Goal: Transaction & Acquisition: Obtain resource

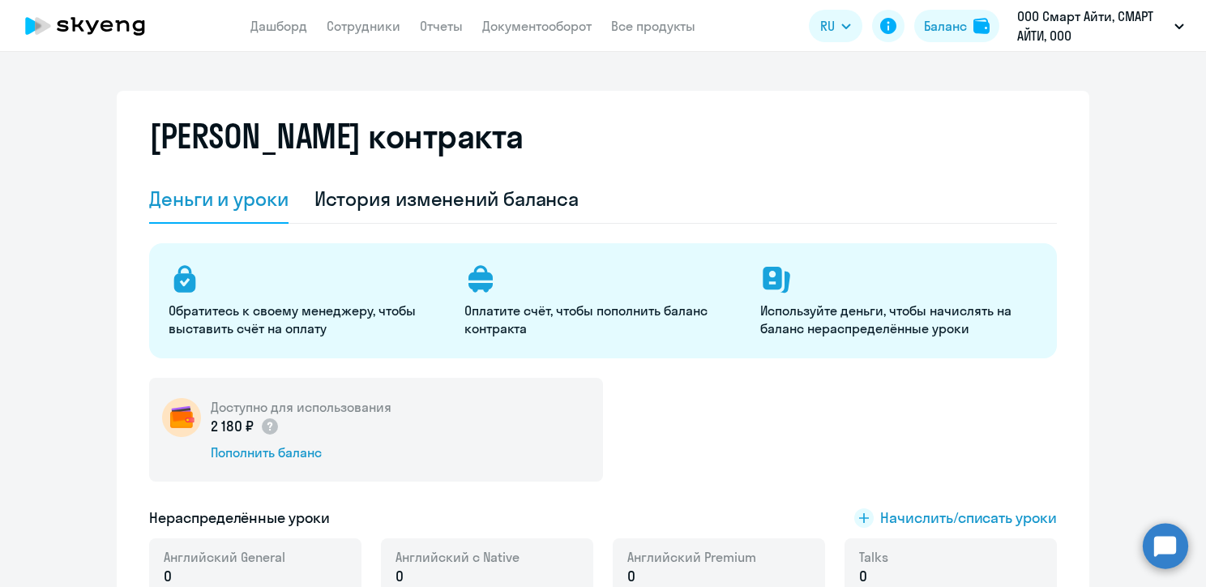
select select "english_adult_not_native_speaker"
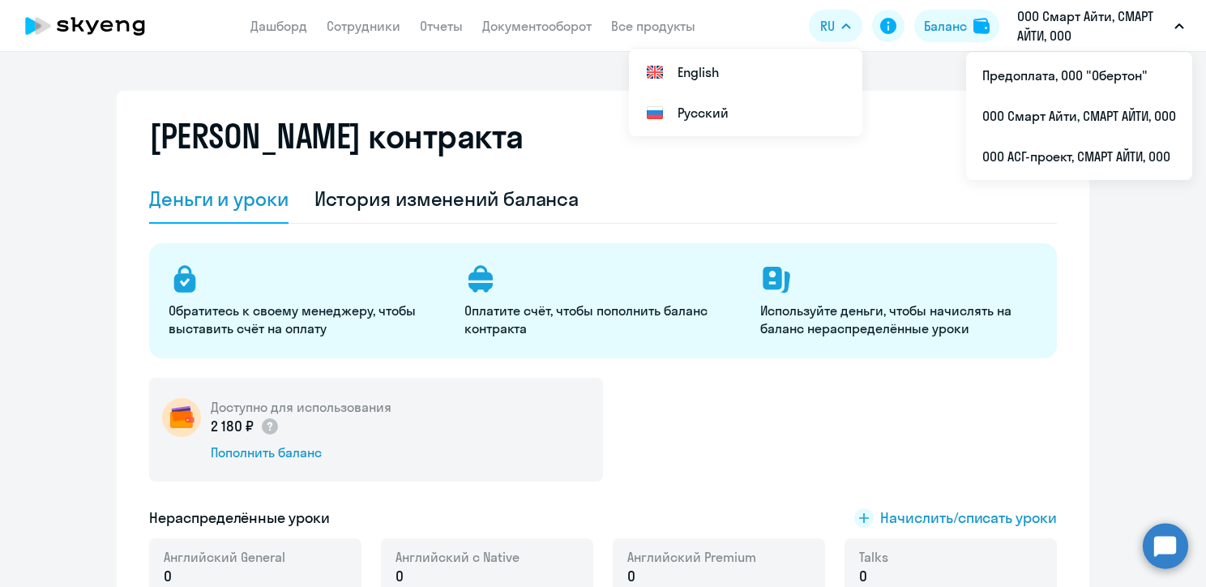
click at [1073, 14] on p "ООО Смарт Айти, СМАРТ АЙТИ, ООО" at bounding box center [1093, 25] width 151 height 39
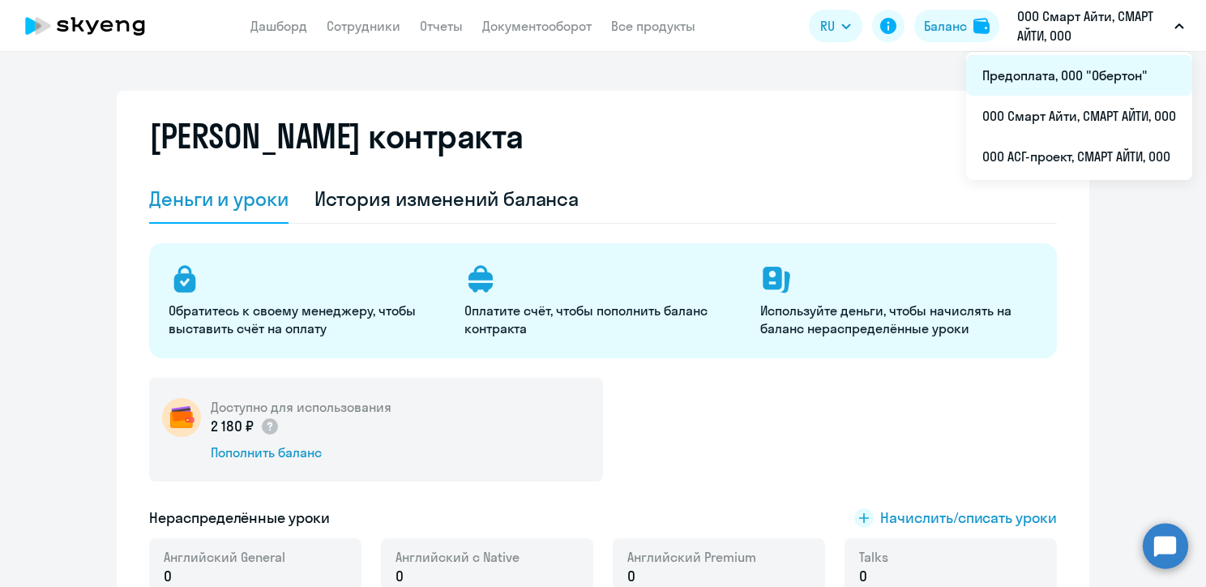
click at [1067, 77] on li "Предоплата, ООО "Обертон"" at bounding box center [1079, 75] width 226 height 41
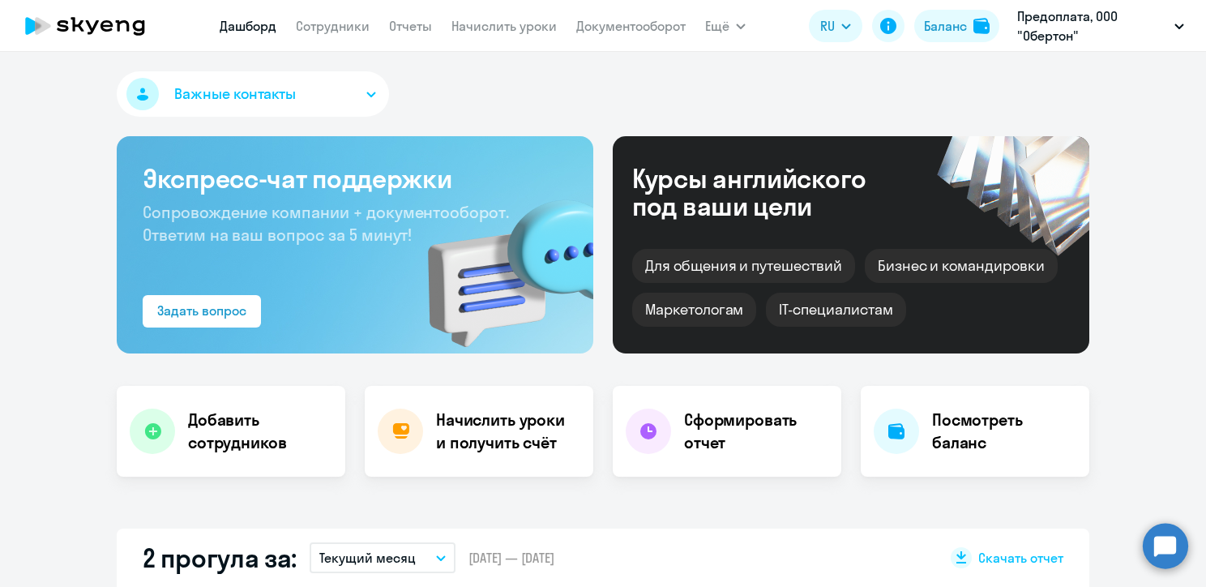
select select "30"
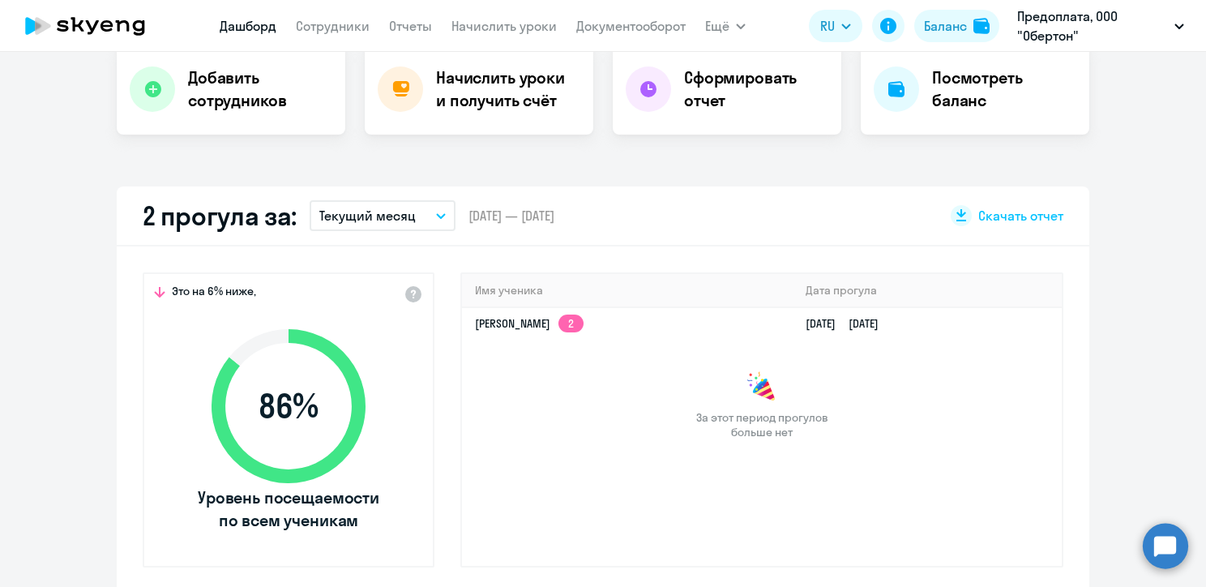
scroll to position [337, 0]
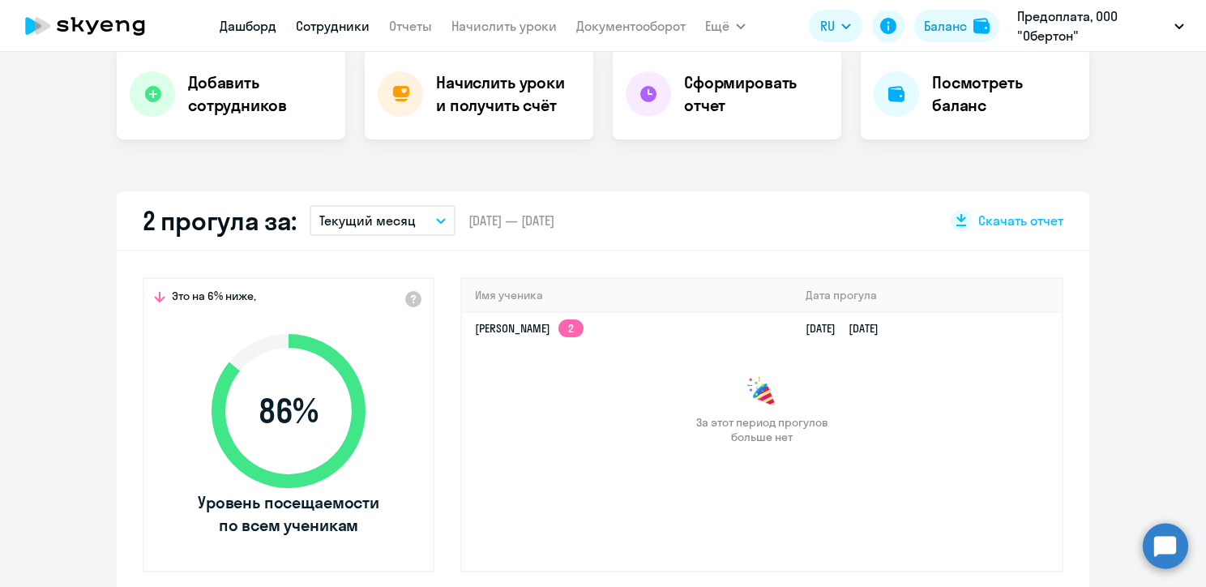
click at [354, 25] on link "Сотрудники" at bounding box center [333, 26] width 74 height 16
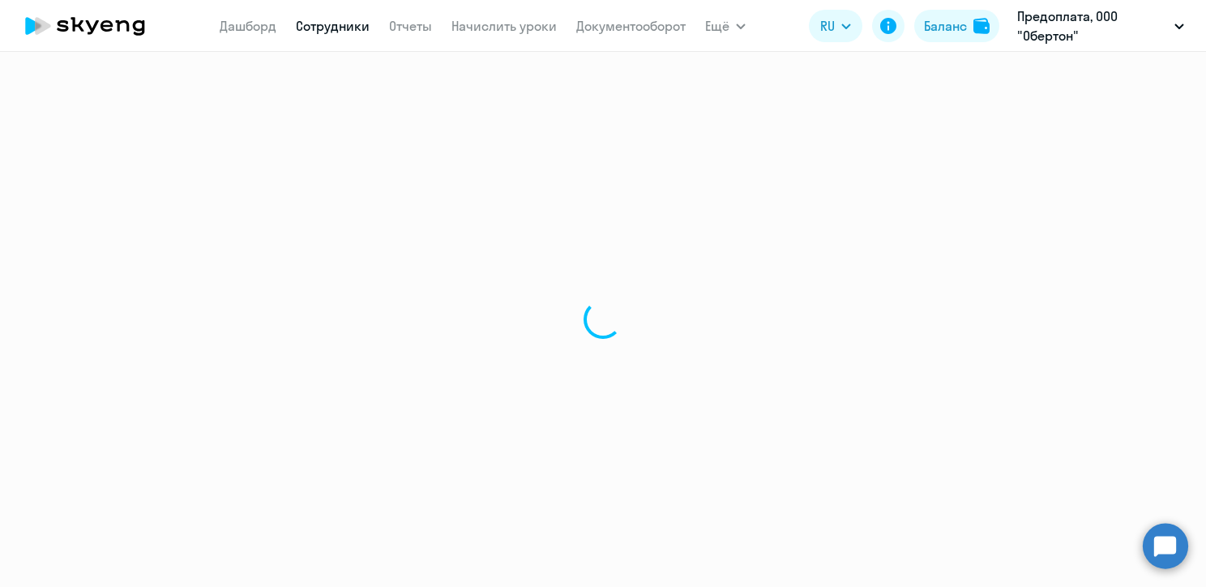
select select "30"
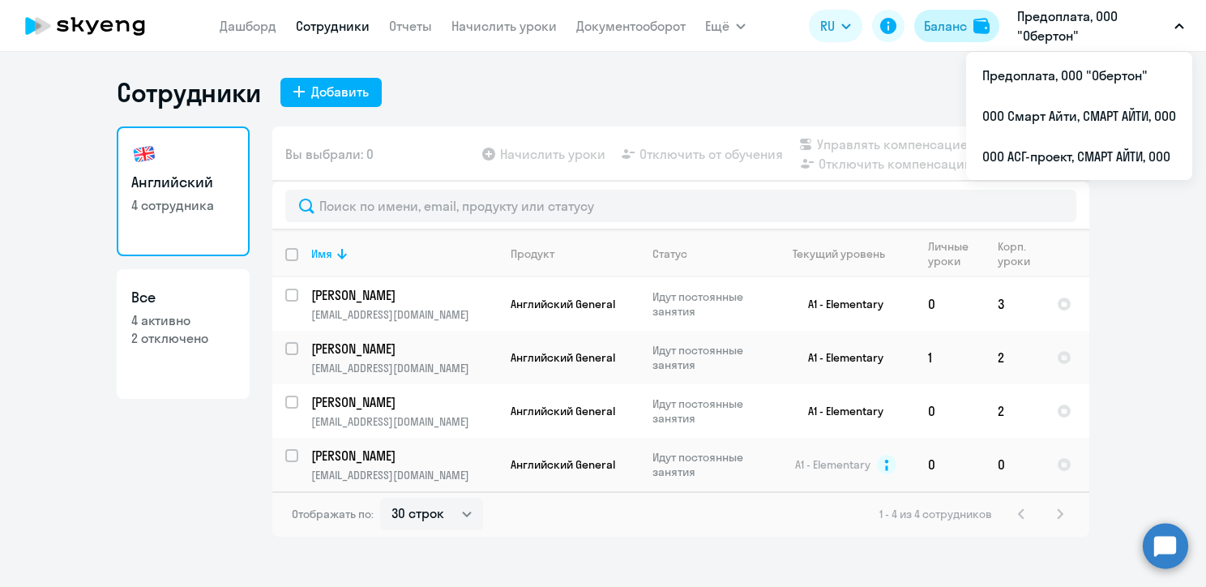
click at [978, 35] on button "Баланс" at bounding box center [957, 26] width 85 height 32
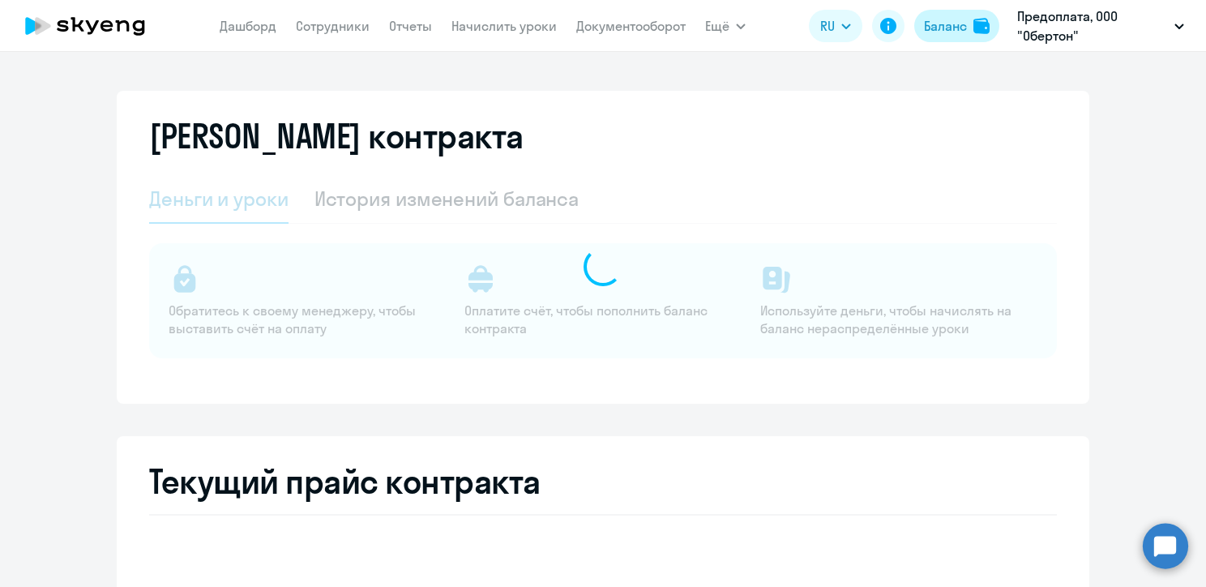
select select "english_adult_not_native_speaker"
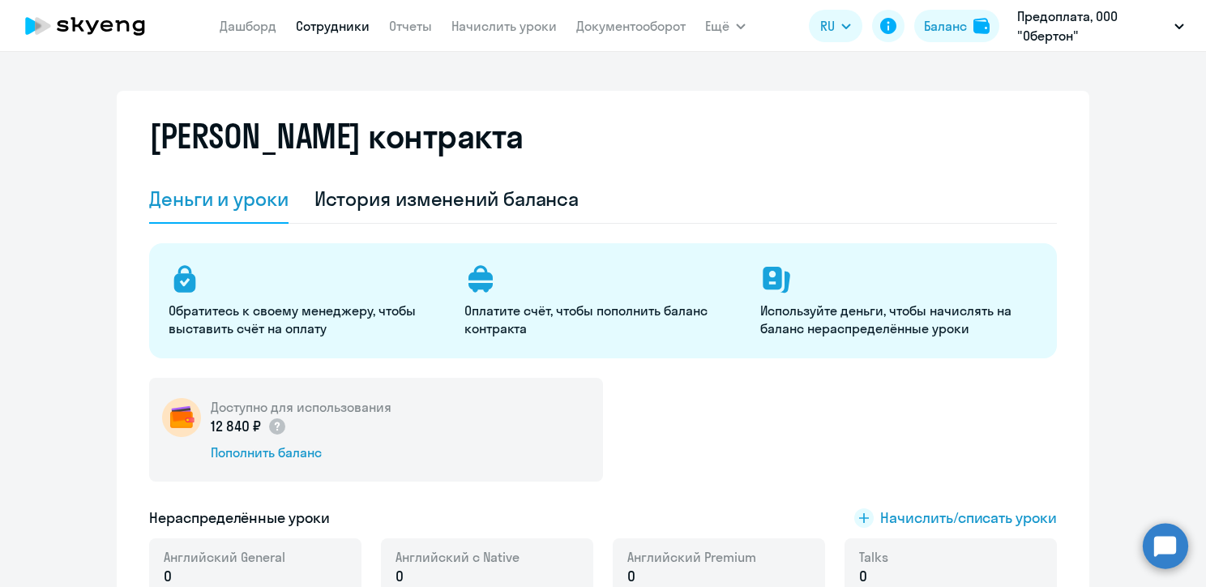
click at [344, 28] on link "Сотрудники" at bounding box center [333, 26] width 74 height 16
select select "30"
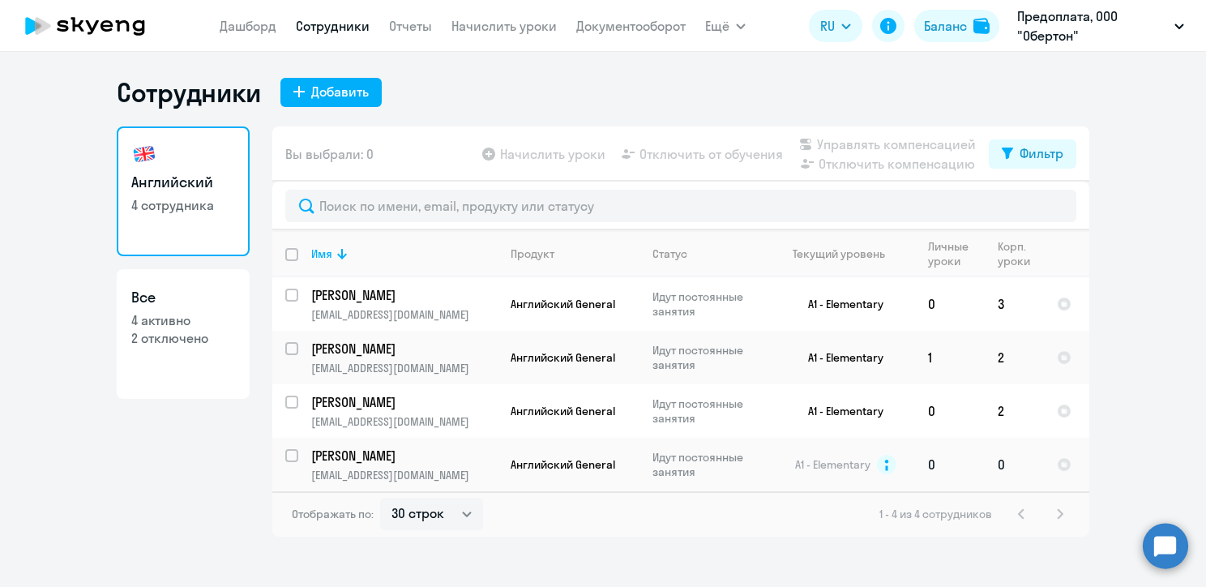
click at [290, 457] on input "select row 6578751" at bounding box center [301, 465] width 32 height 32
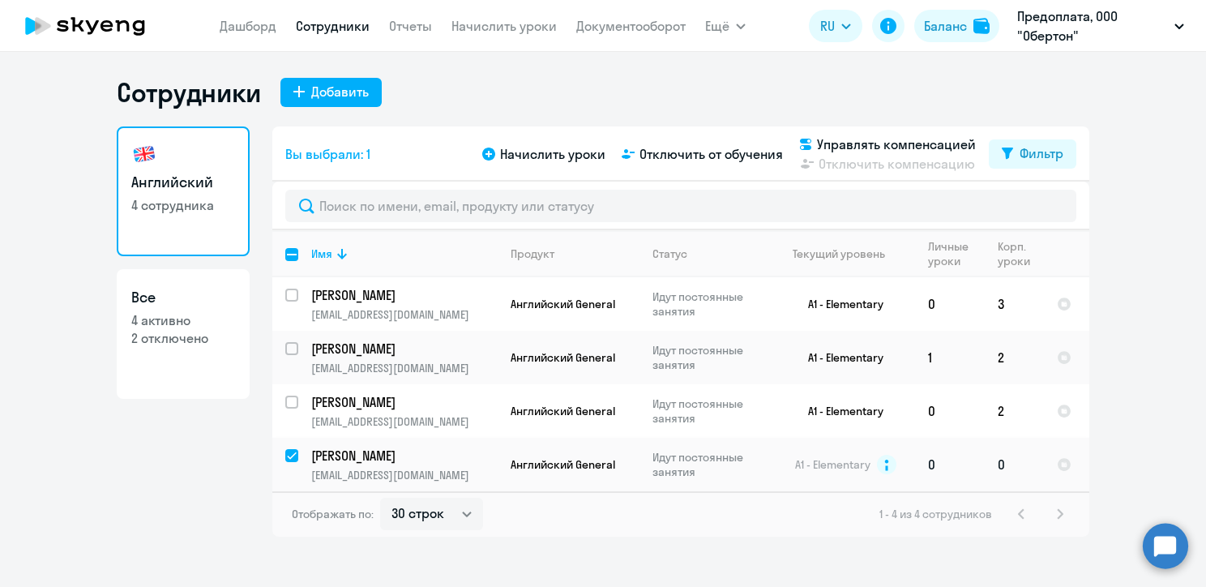
click at [290, 460] on input "deselect row 6578751" at bounding box center [301, 465] width 32 height 32
checkbox input "false"
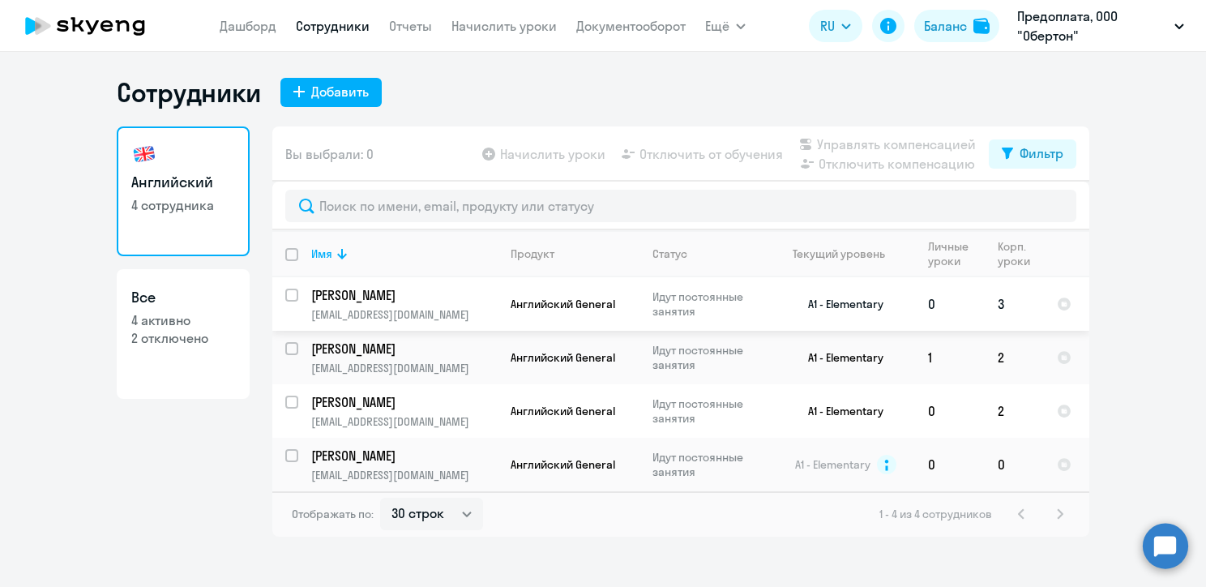
click at [290, 297] on input "select row 39792783" at bounding box center [301, 305] width 32 height 32
checkbox input "true"
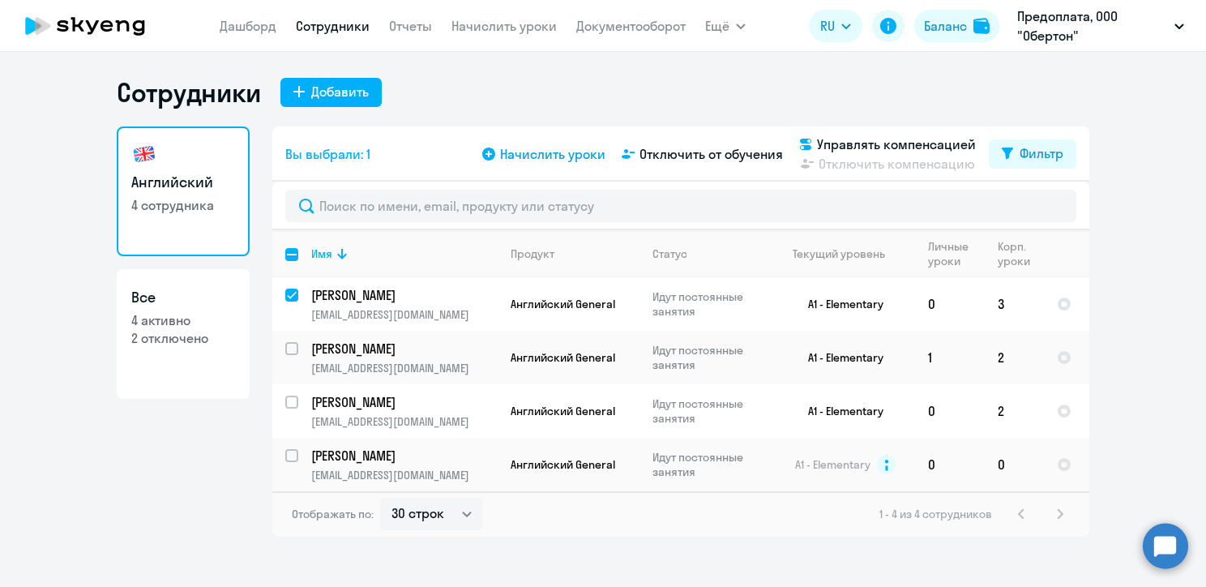
click at [525, 152] on span "Начислить уроки" at bounding box center [552, 153] width 105 height 19
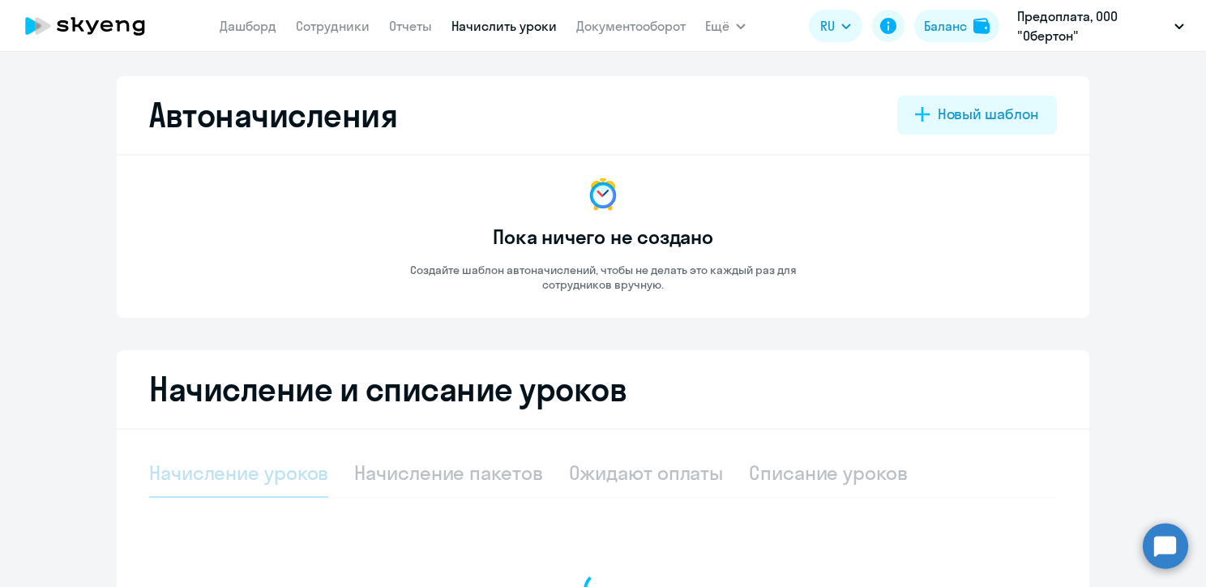
select select "10"
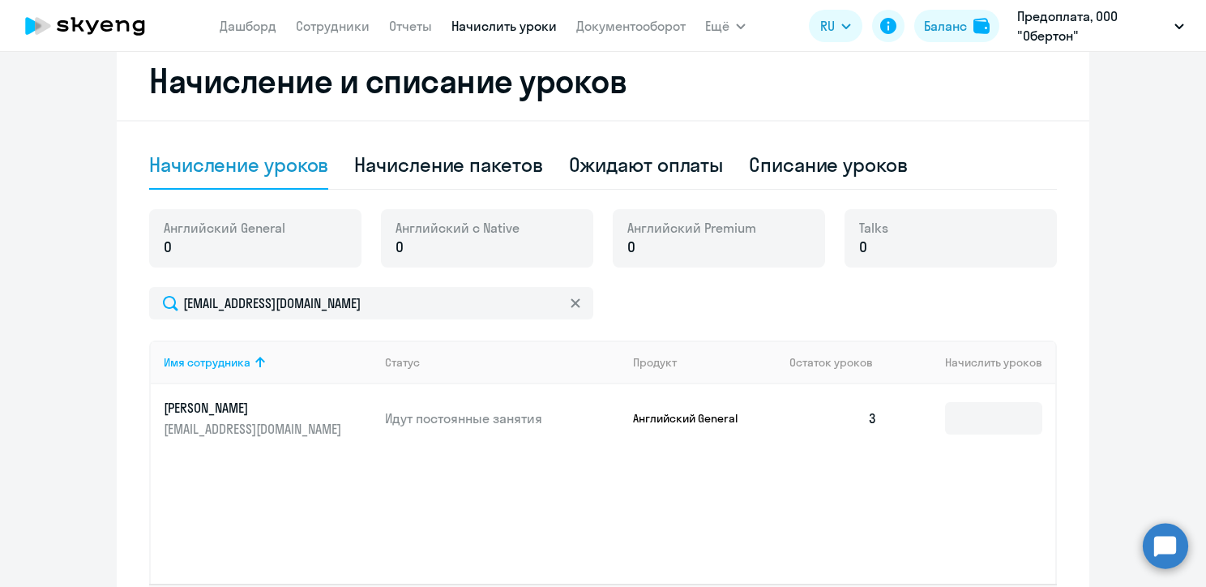
scroll to position [315, 0]
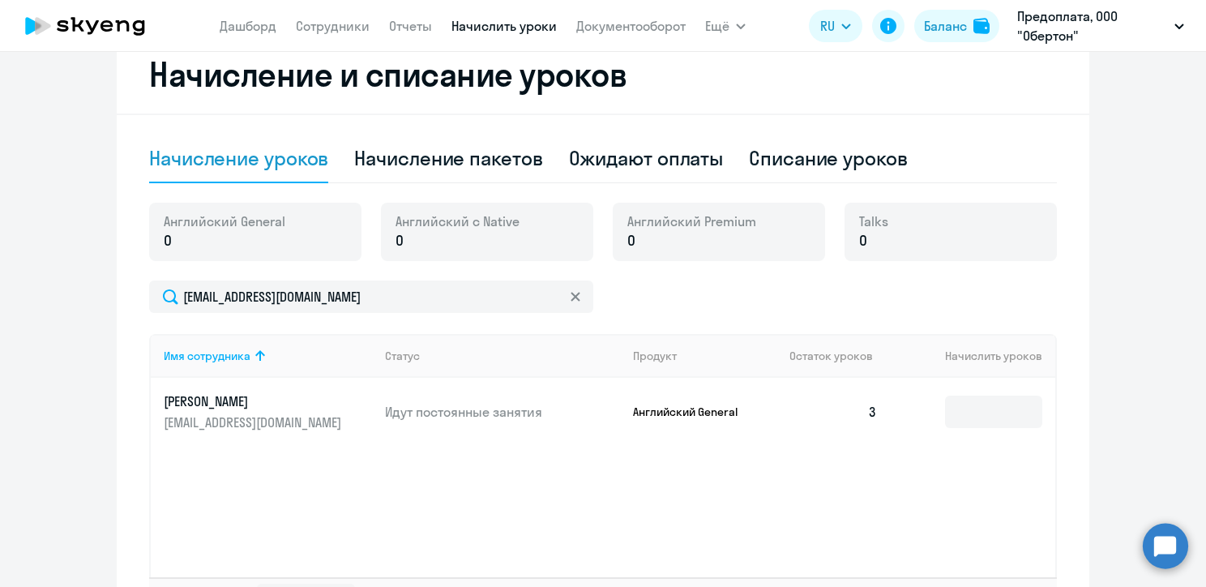
click at [189, 241] on p "0" at bounding box center [225, 240] width 122 height 21
click at [989, 409] on input at bounding box center [993, 412] width 97 height 32
click at [966, 22] on div "Баланс" at bounding box center [945, 25] width 43 height 19
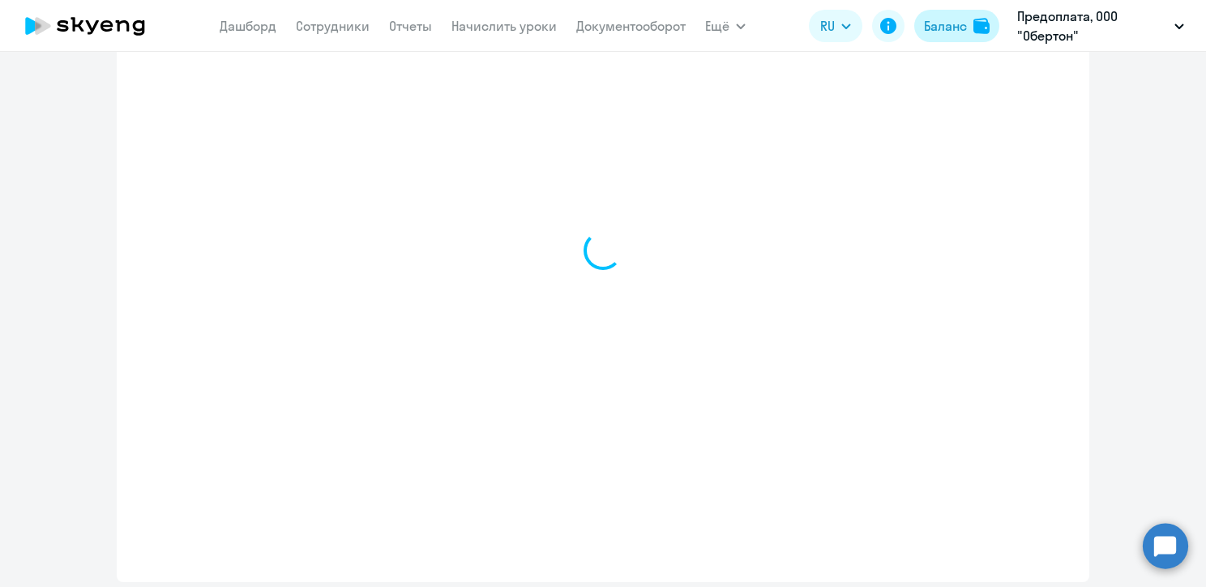
select select "english_adult_not_native_speaker"
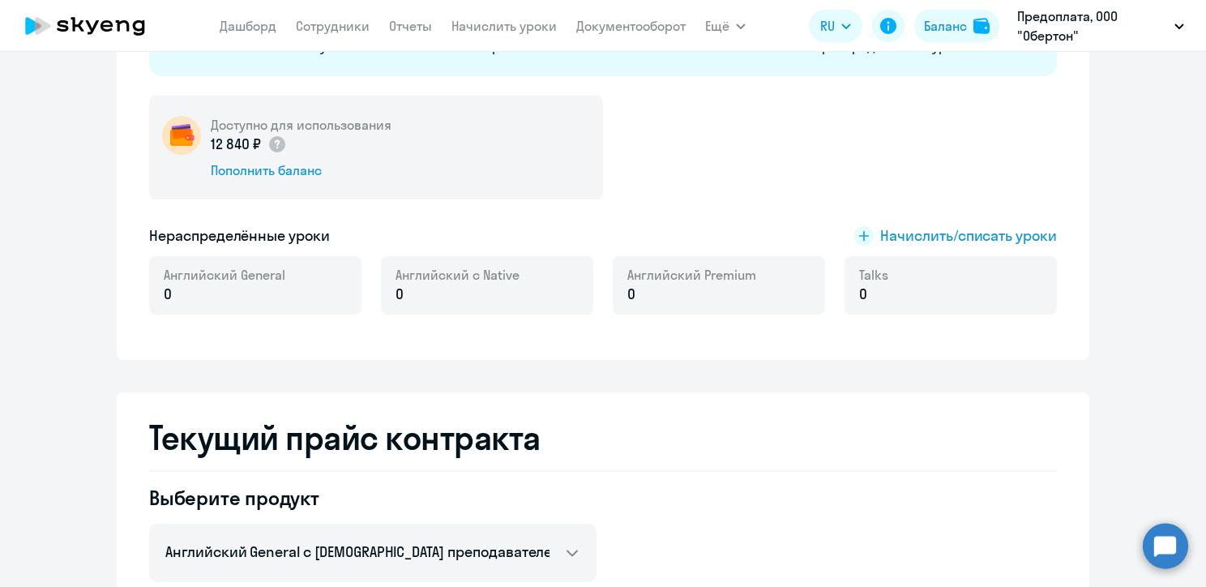
scroll to position [273, 0]
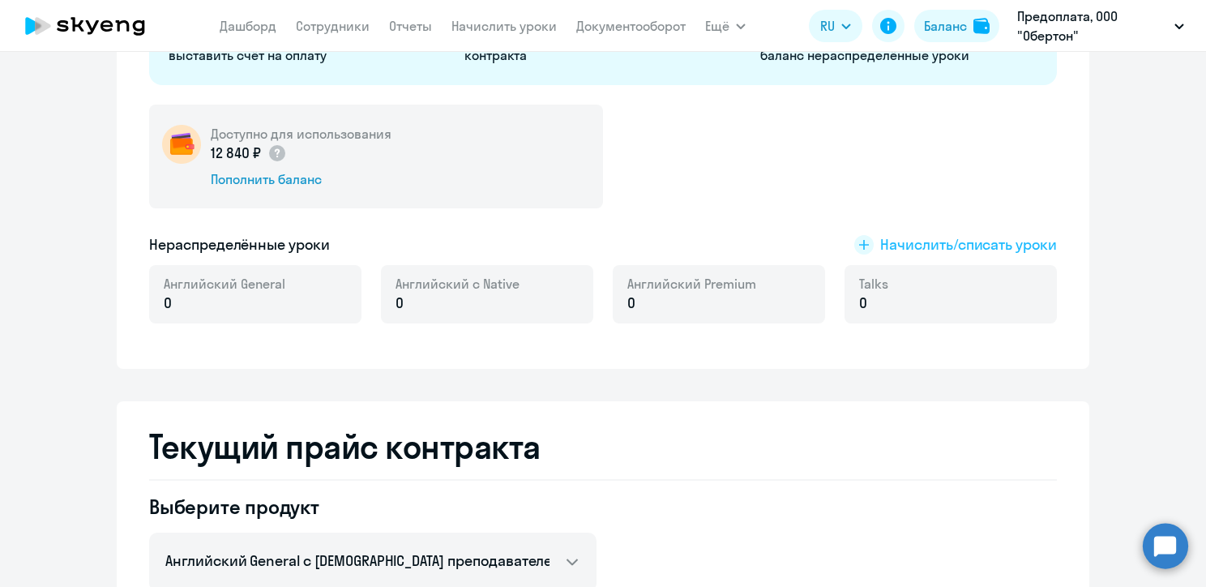
click at [972, 240] on span "Начислить/списать уроки" at bounding box center [969, 244] width 177 height 21
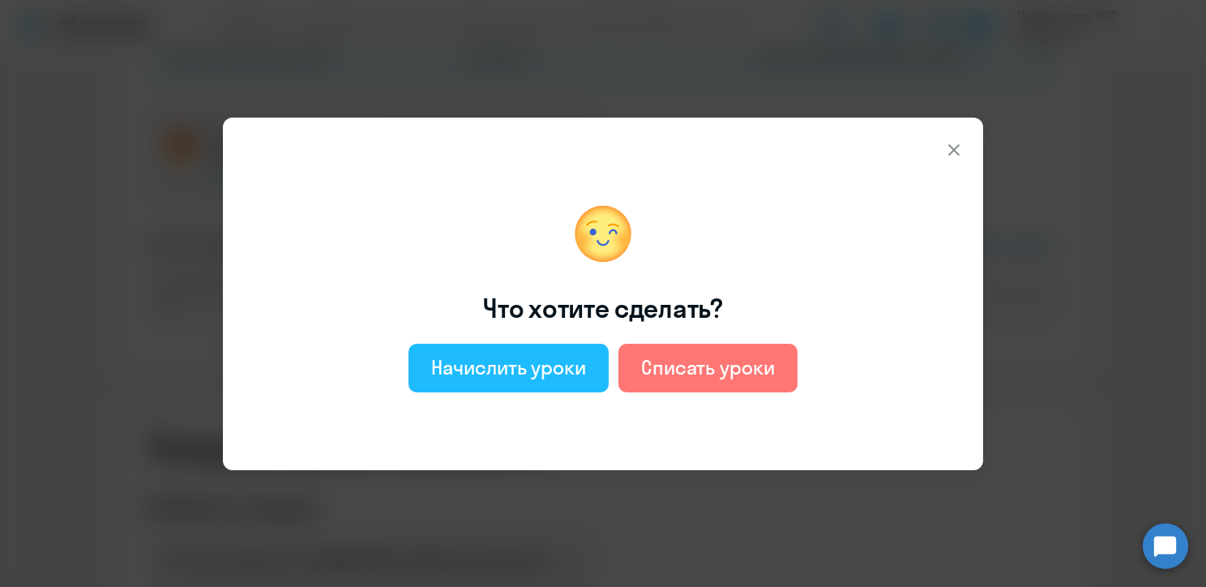
click at [493, 364] on div "Начислить уроки" at bounding box center [508, 367] width 155 height 26
select select "english_adult_not_native_speaker"
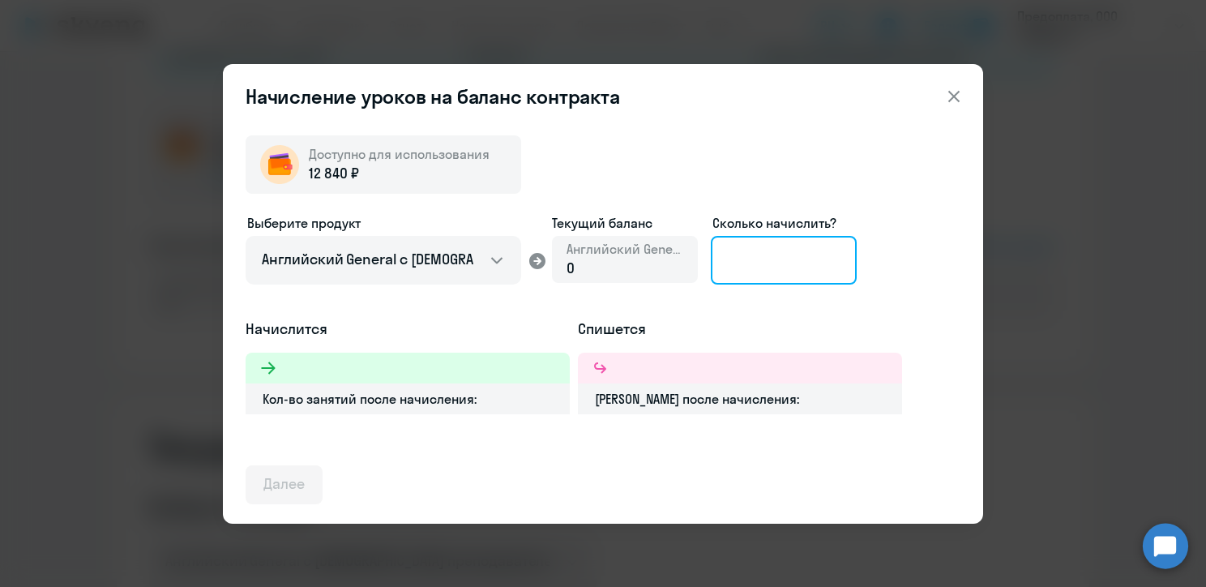
click at [799, 257] on input at bounding box center [784, 260] width 146 height 49
type input "1"
type input "5"
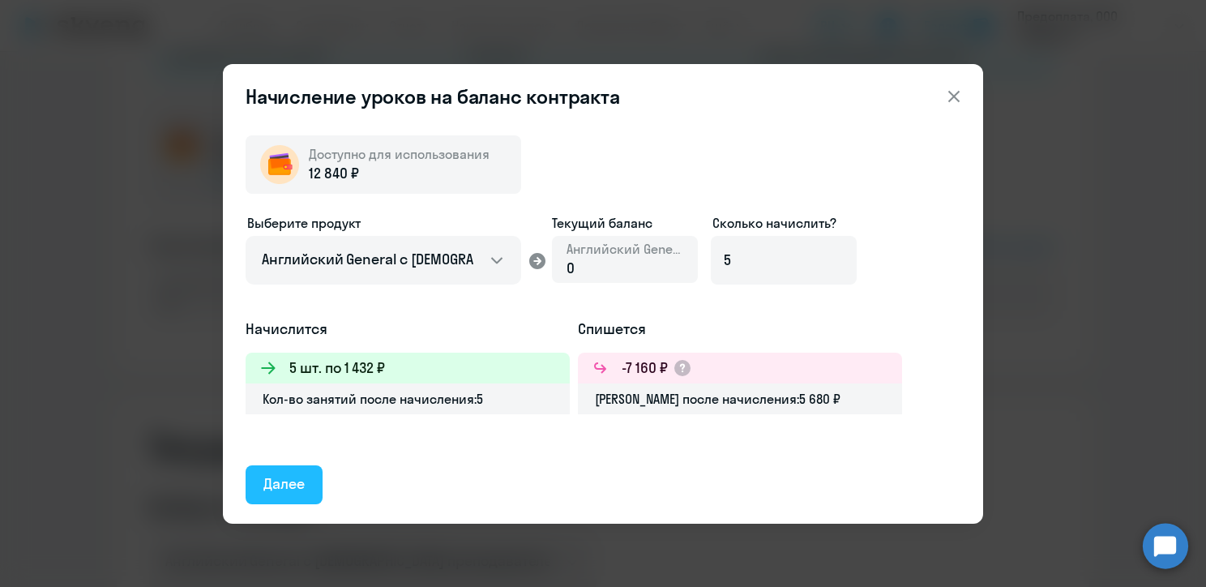
click at [294, 486] on div "Далее" at bounding box center [284, 484] width 41 height 21
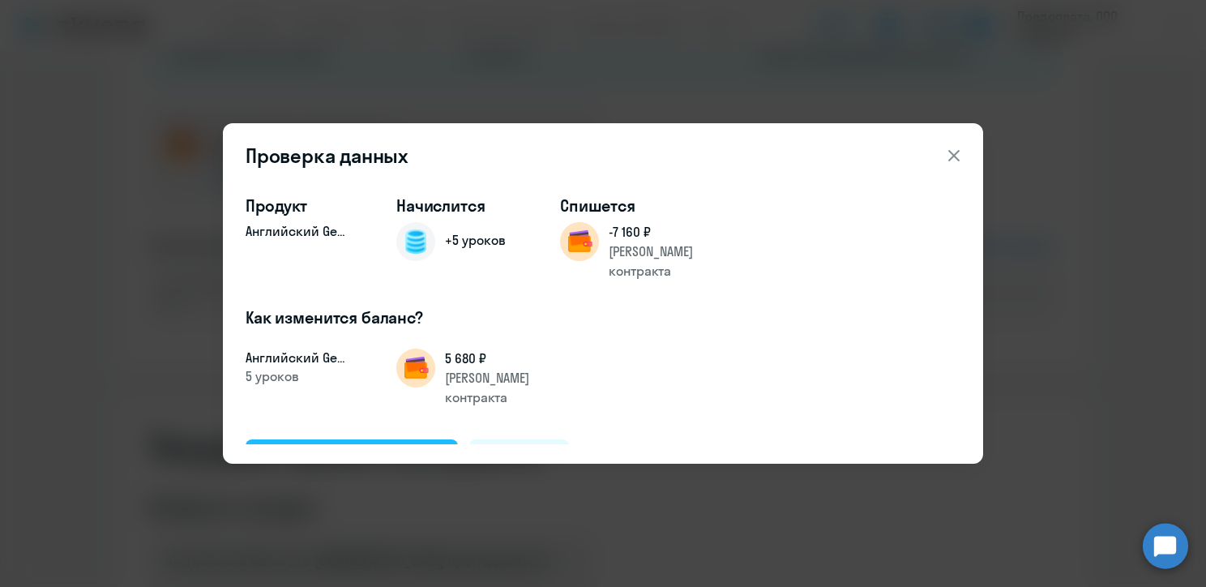
click at [367, 448] on div "Подтвердить и начислить" at bounding box center [352, 458] width 177 height 21
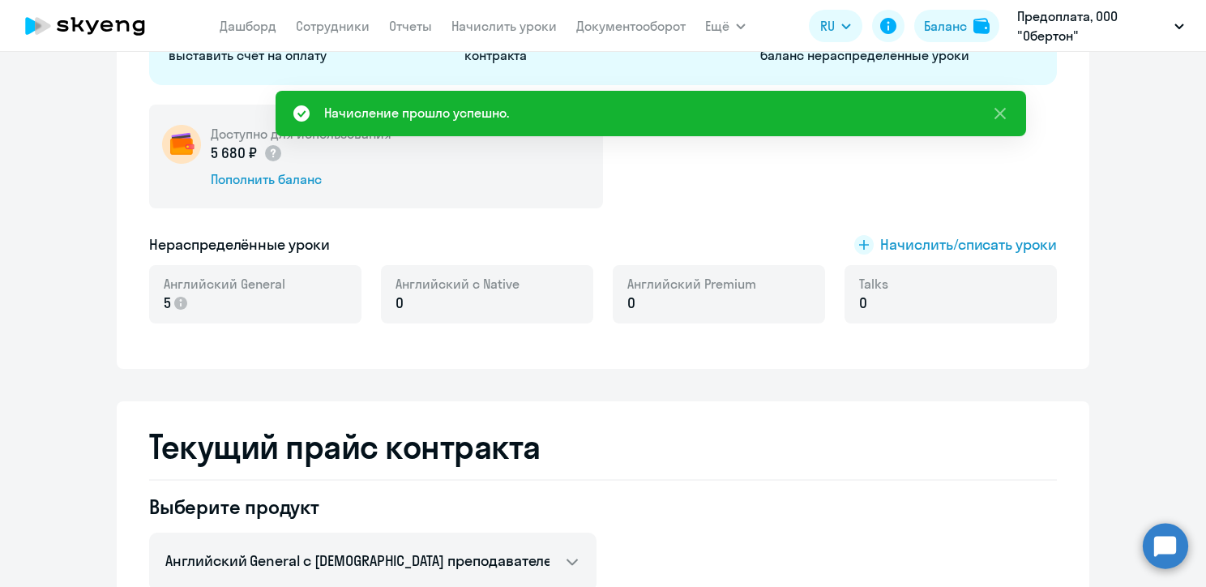
scroll to position [0, 0]
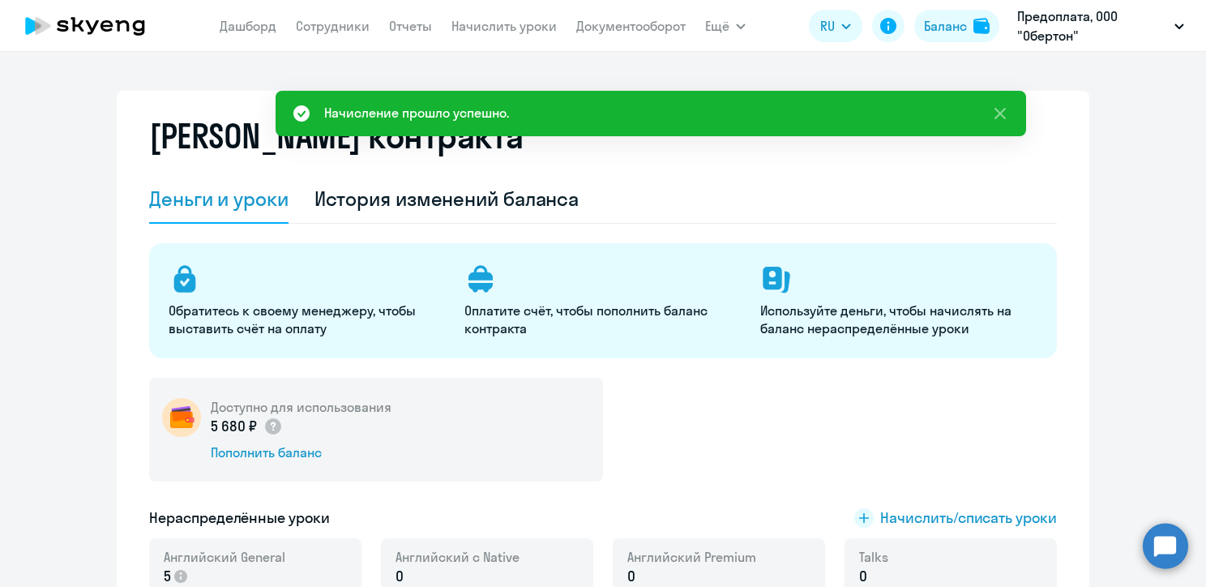
click at [336, 36] on nav "[PERSON_NAME] Отчеты Начислить уроки Документооборот" at bounding box center [453, 26] width 466 height 32
click at [337, 28] on link "Сотрудники" at bounding box center [333, 26] width 74 height 16
select select "30"
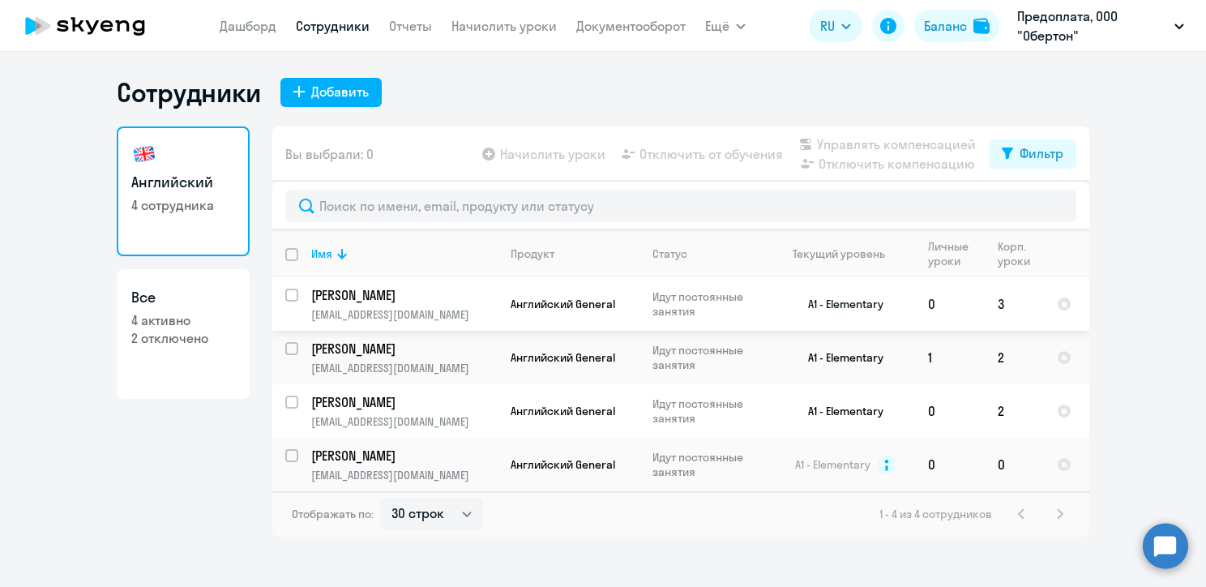
click at [289, 293] on input "select row 39792783" at bounding box center [301, 305] width 32 height 32
checkbox input "true"
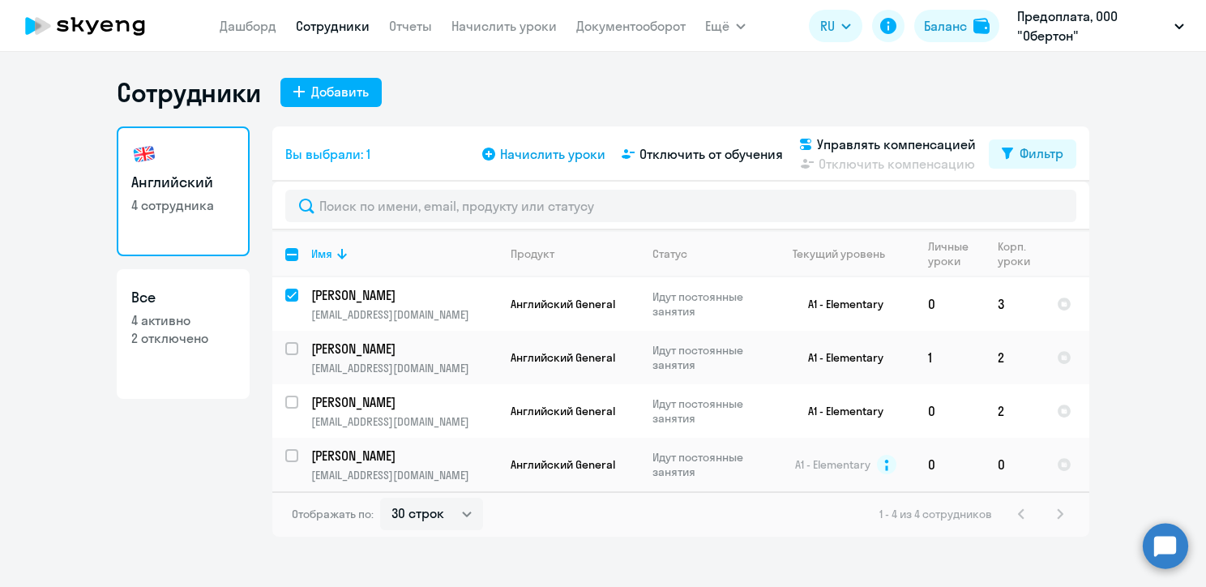
click at [563, 146] on span "Начислить уроки" at bounding box center [552, 153] width 105 height 19
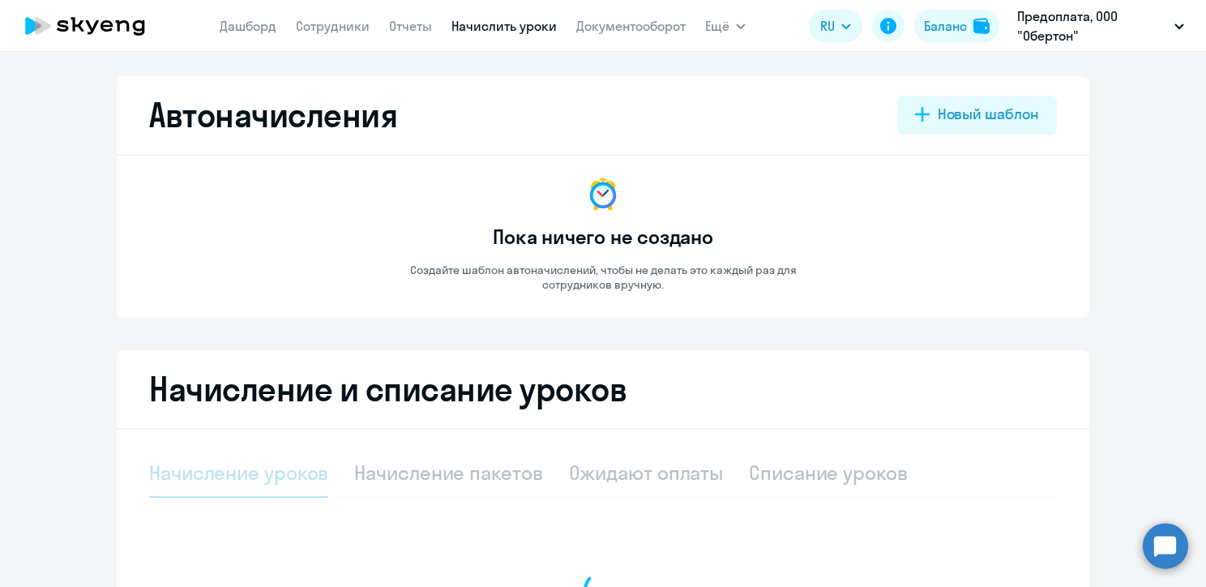
select select "10"
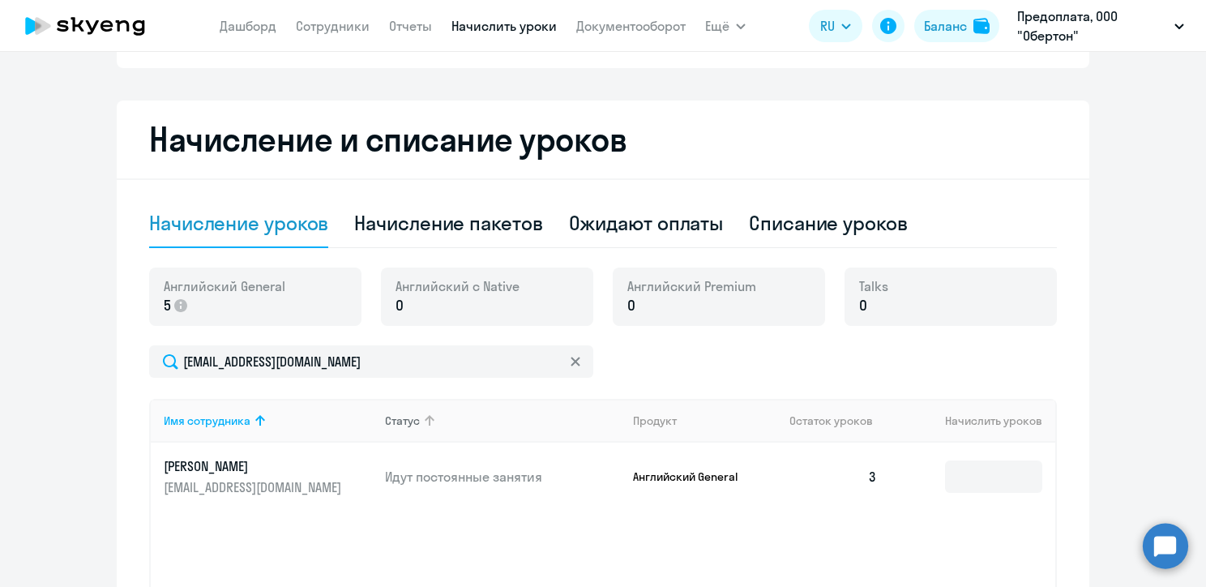
scroll to position [441, 0]
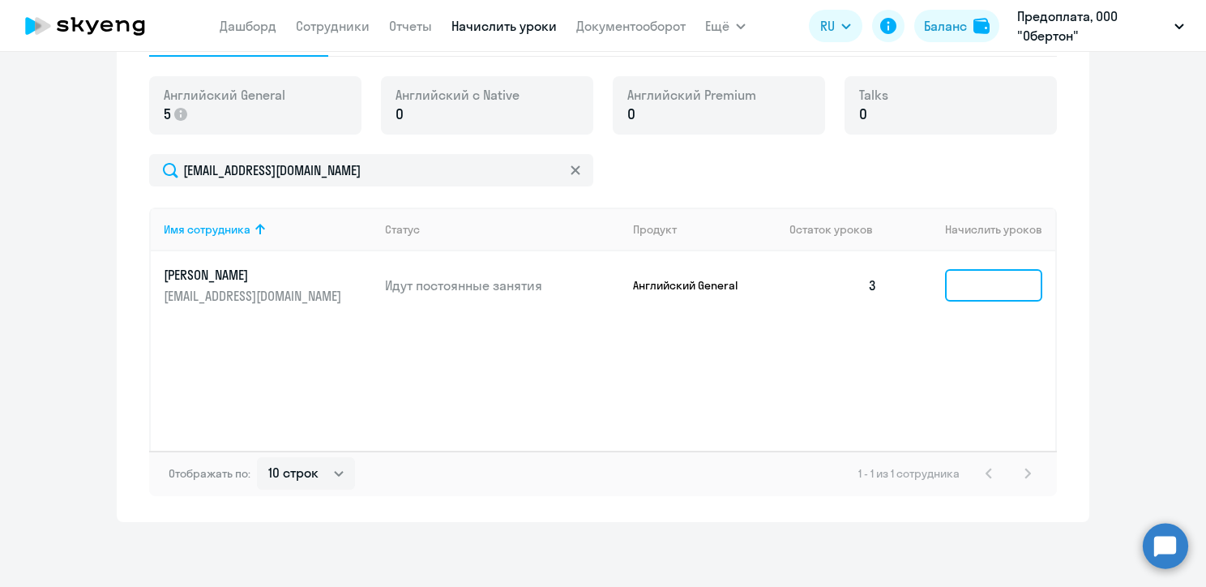
click at [999, 290] on input at bounding box center [993, 285] width 97 height 32
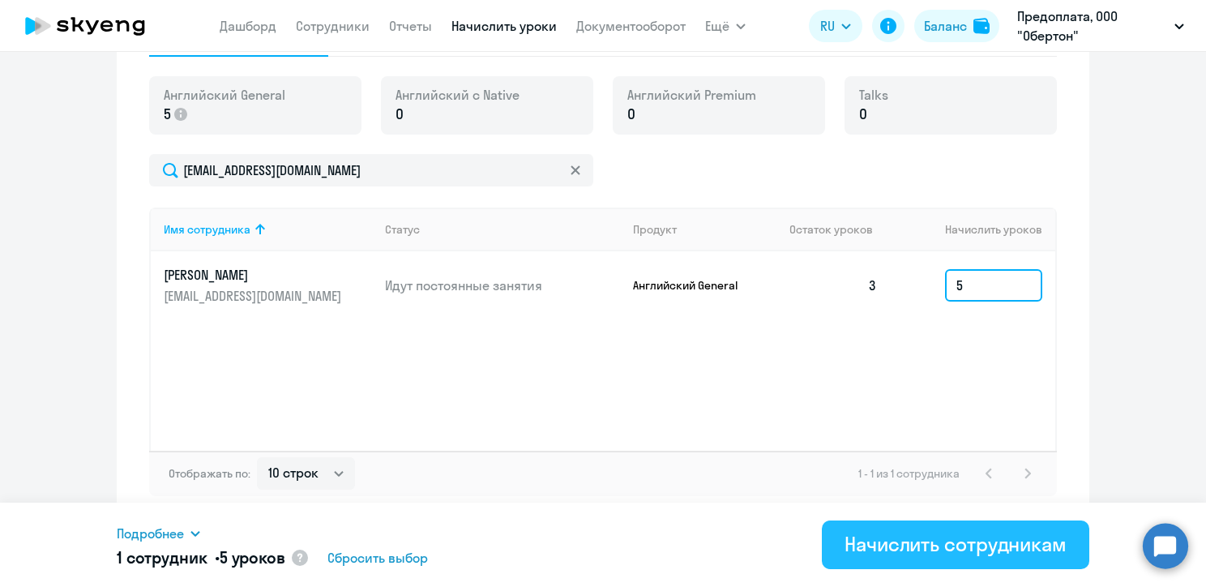
type input "5"
click at [911, 547] on div "Начислить сотрудникам" at bounding box center [956, 544] width 222 height 26
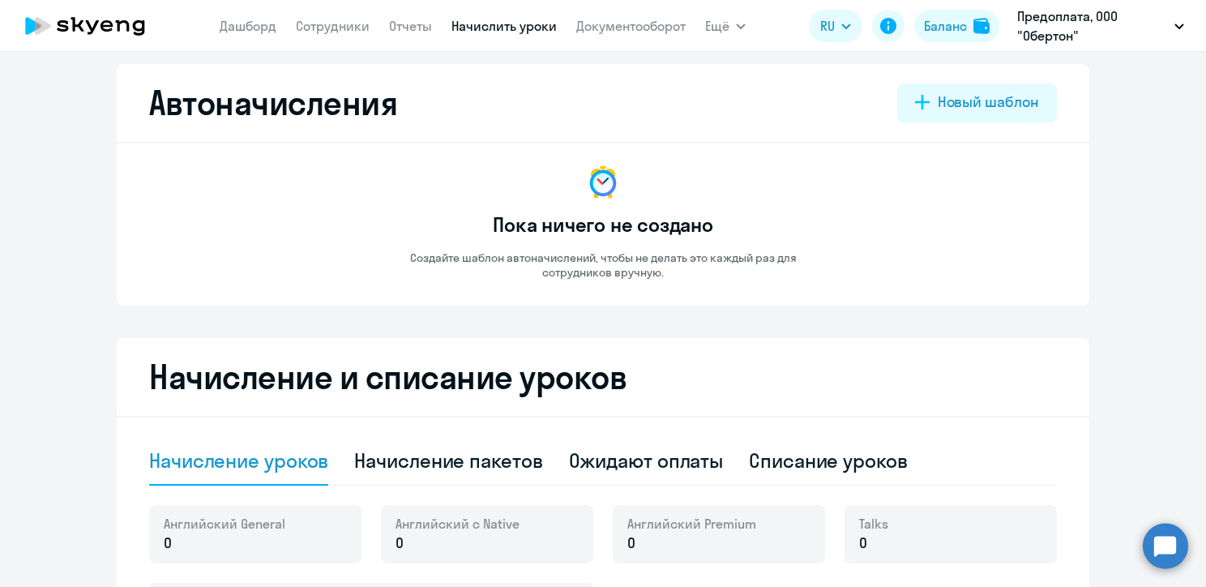
scroll to position [0, 0]
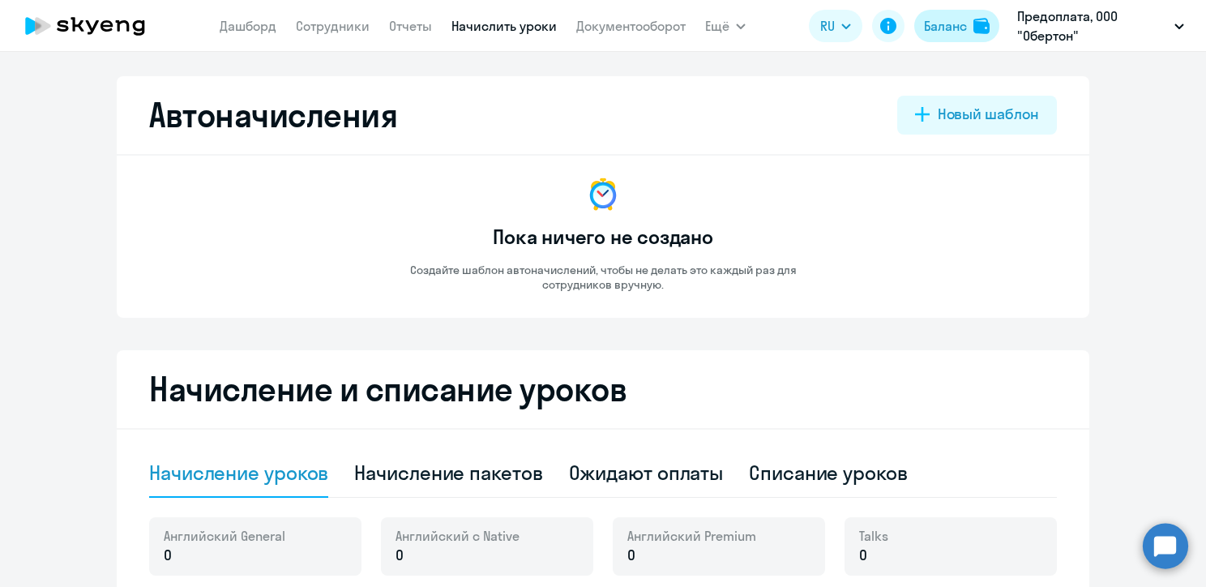
click at [937, 36] on button "Баланс" at bounding box center [957, 26] width 85 height 32
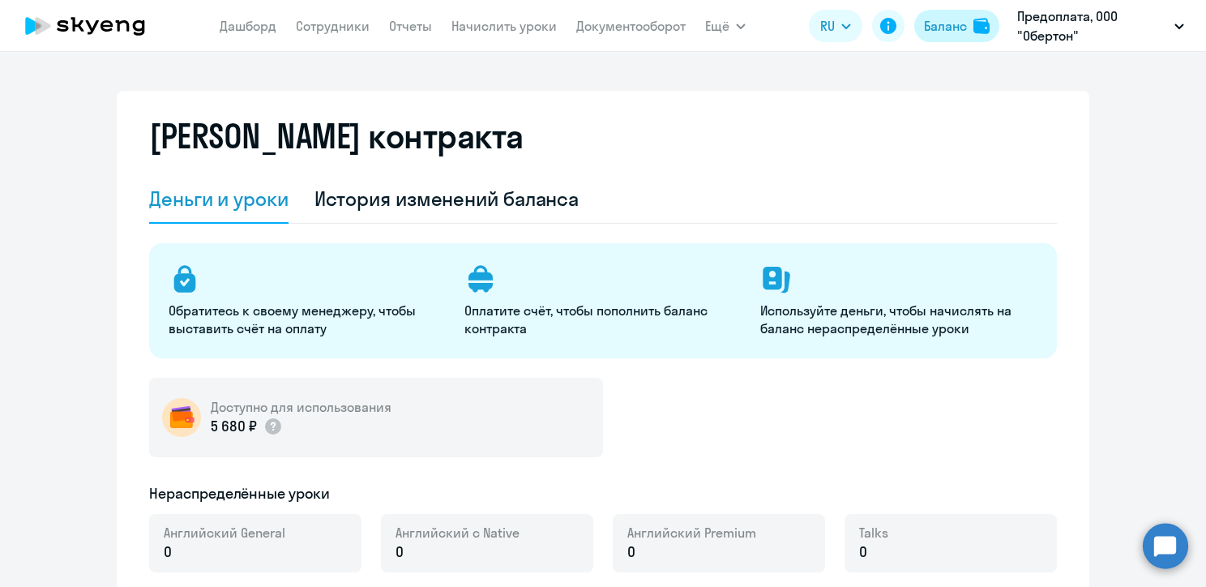
select select "english_adult_not_native_speaker"
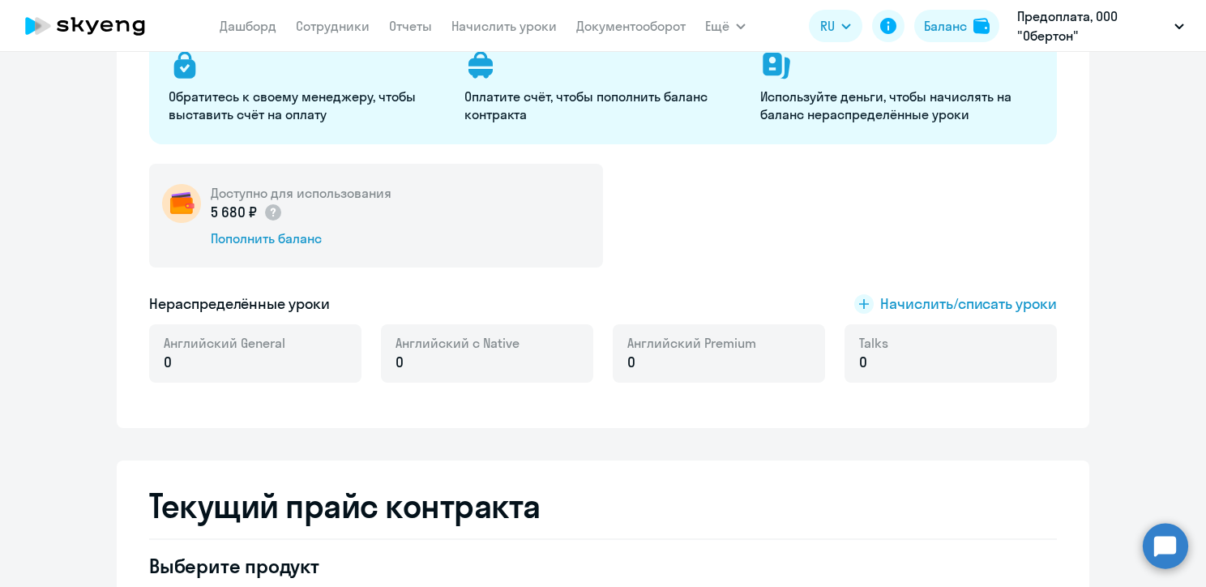
scroll to position [214, 0]
click at [941, 311] on span "Начислить/списать уроки" at bounding box center [969, 304] width 177 height 21
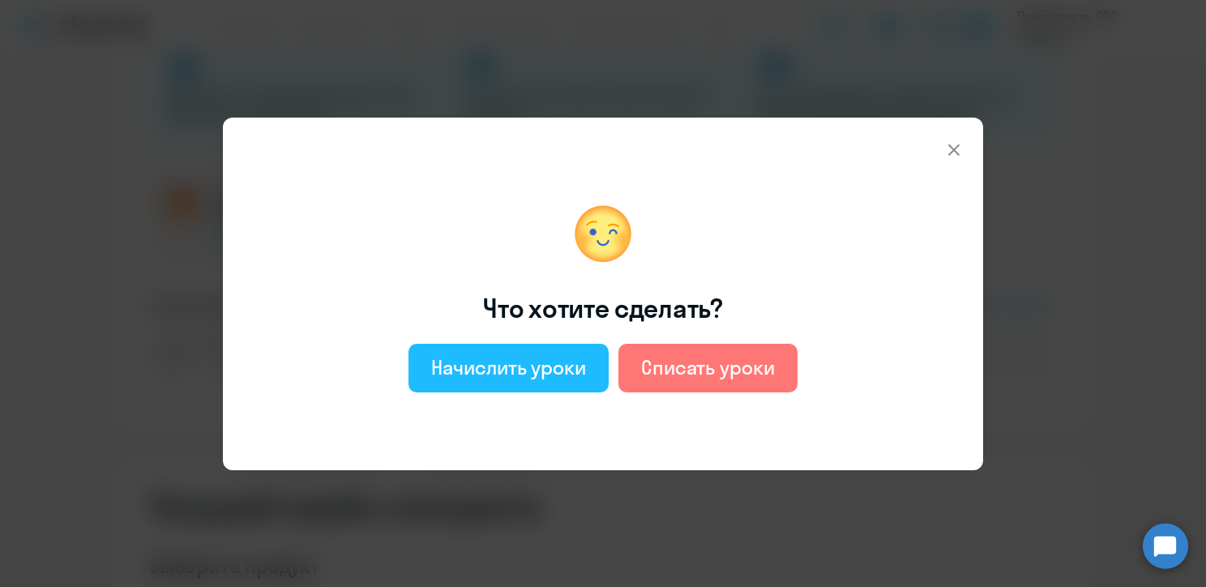
click at [576, 362] on div "Начислить уроки" at bounding box center [508, 367] width 155 height 26
select select "english_adult_not_native_speaker"
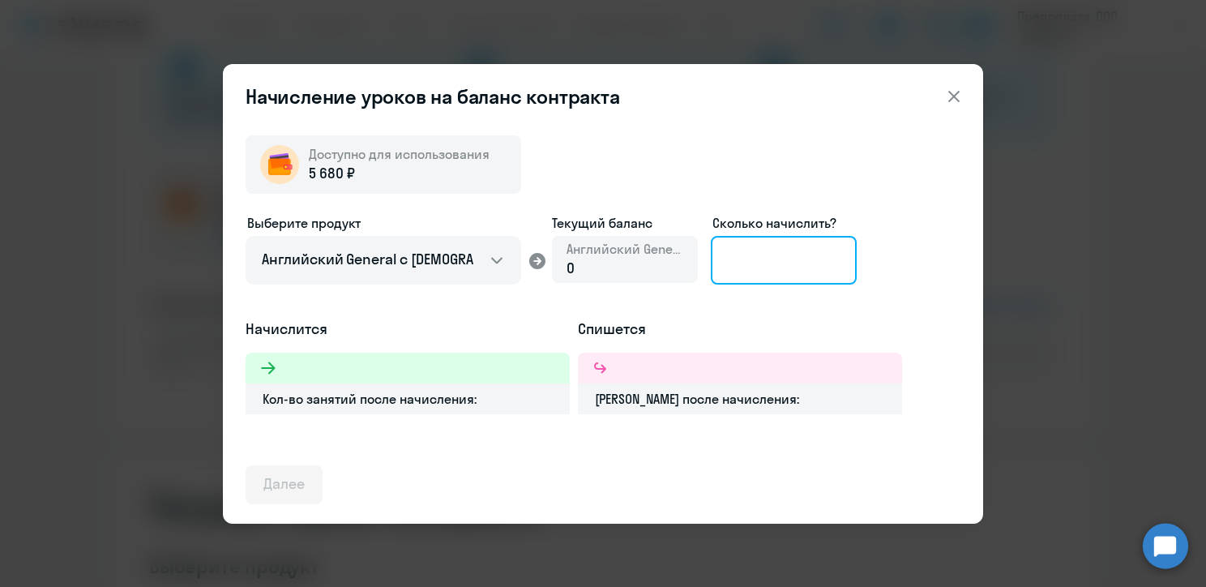
click at [777, 272] on input at bounding box center [784, 260] width 146 height 49
type input "1"
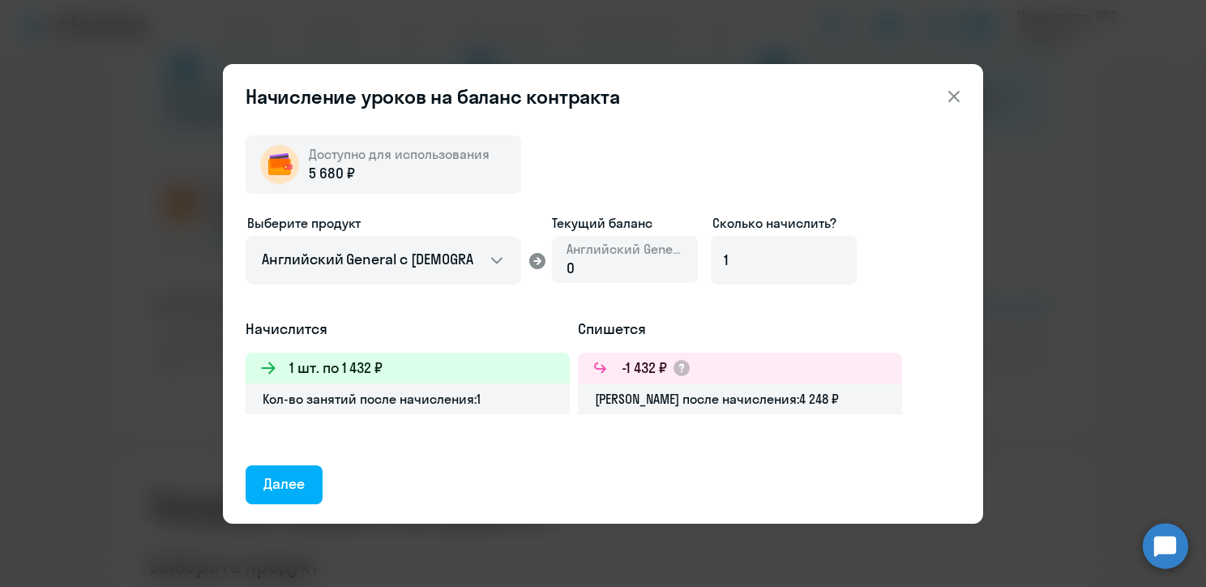
click at [951, 102] on icon at bounding box center [954, 96] width 19 height 19
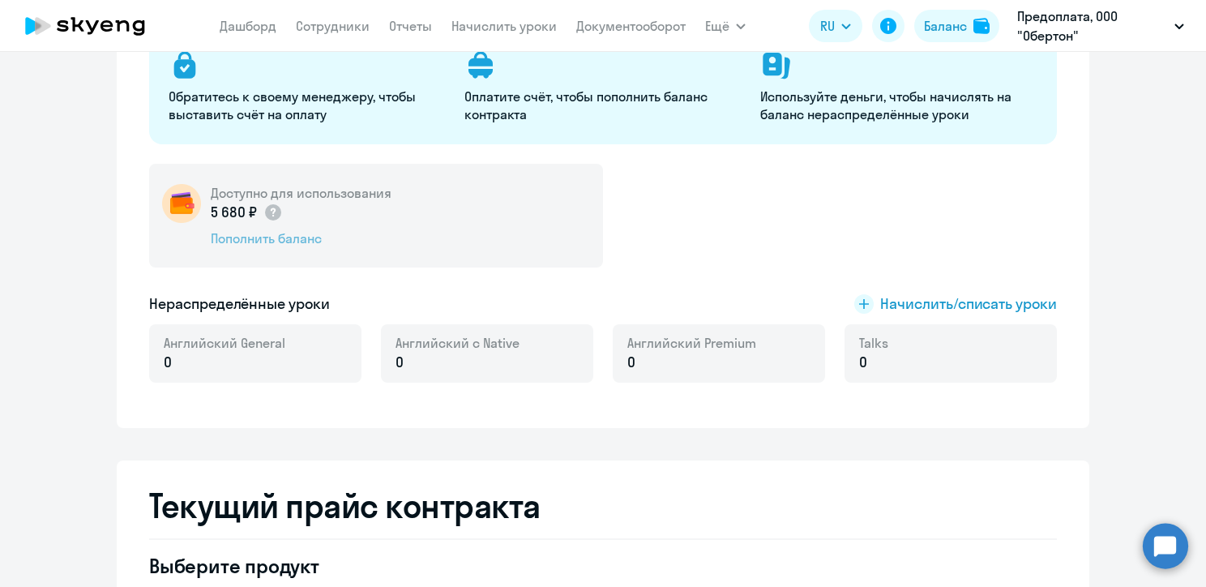
click at [247, 236] on div "Пополнить баланс" at bounding box center [301, 238] width 181 height 18
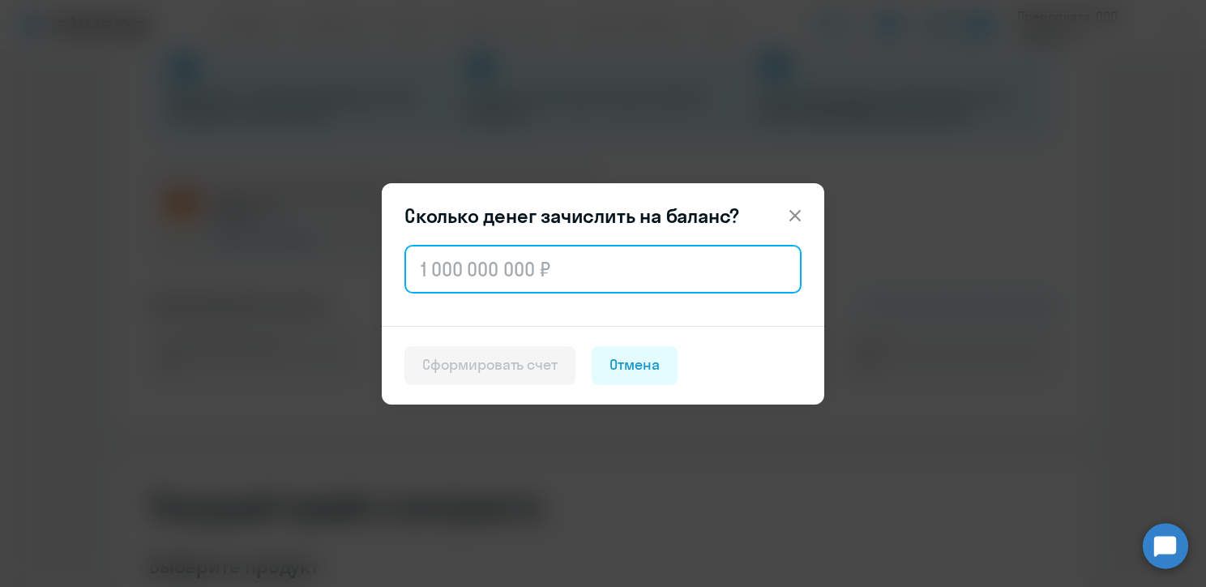
click at [529, 282] on input "text" at bounding box center [603, 269] width 397 height 49
type input "1"
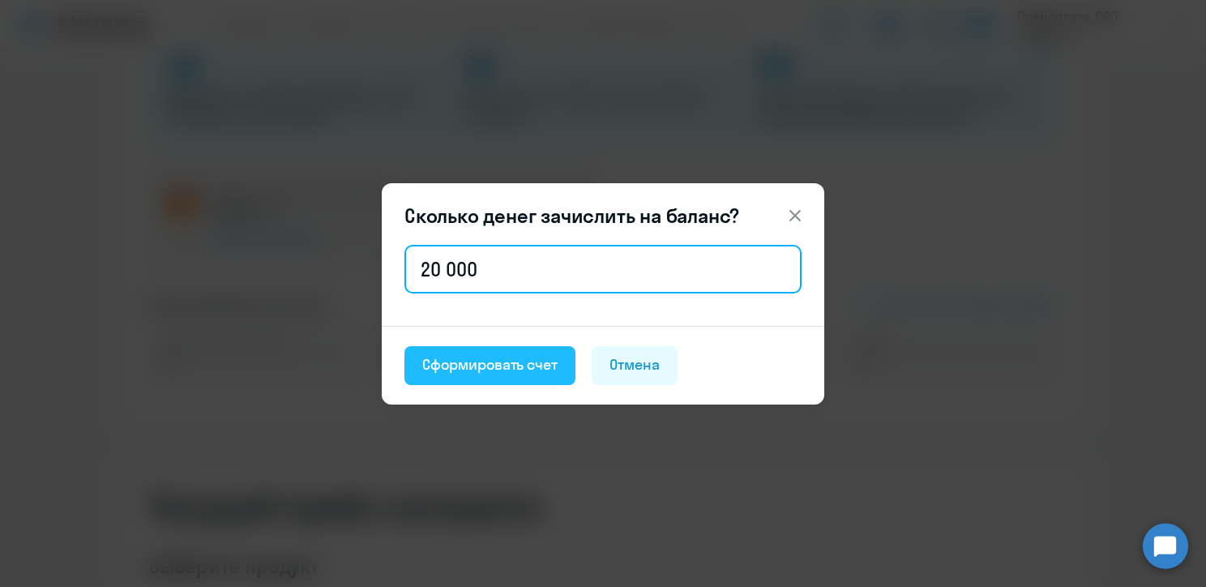
type input "20 000"
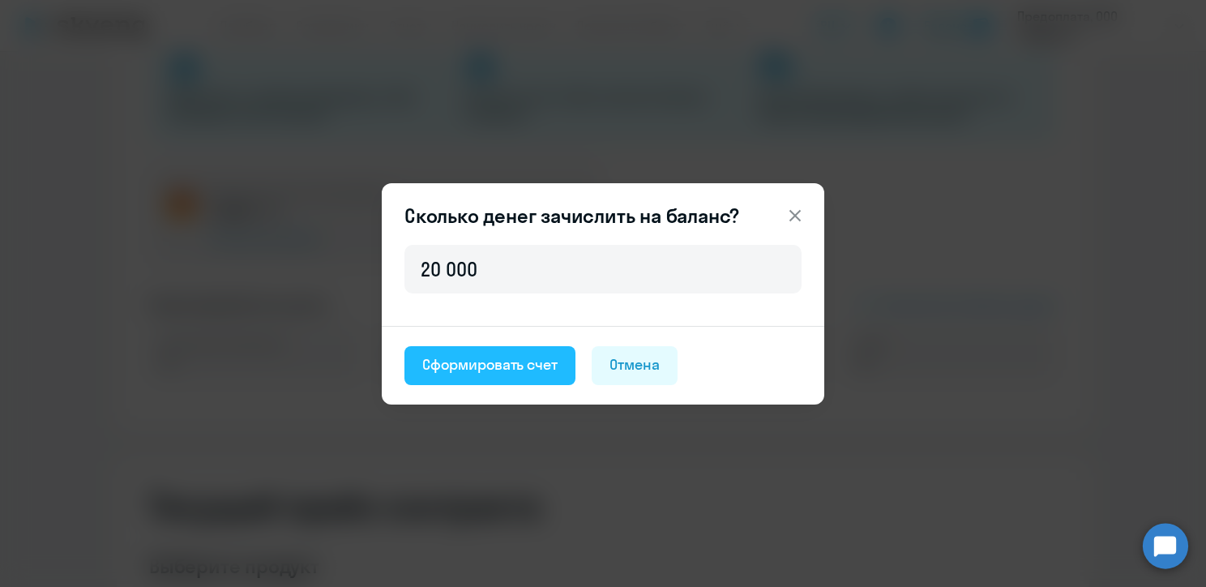
click at [529, 363] on div "Сформировать счет" at bounding box center [489, 364] width 135 height 21
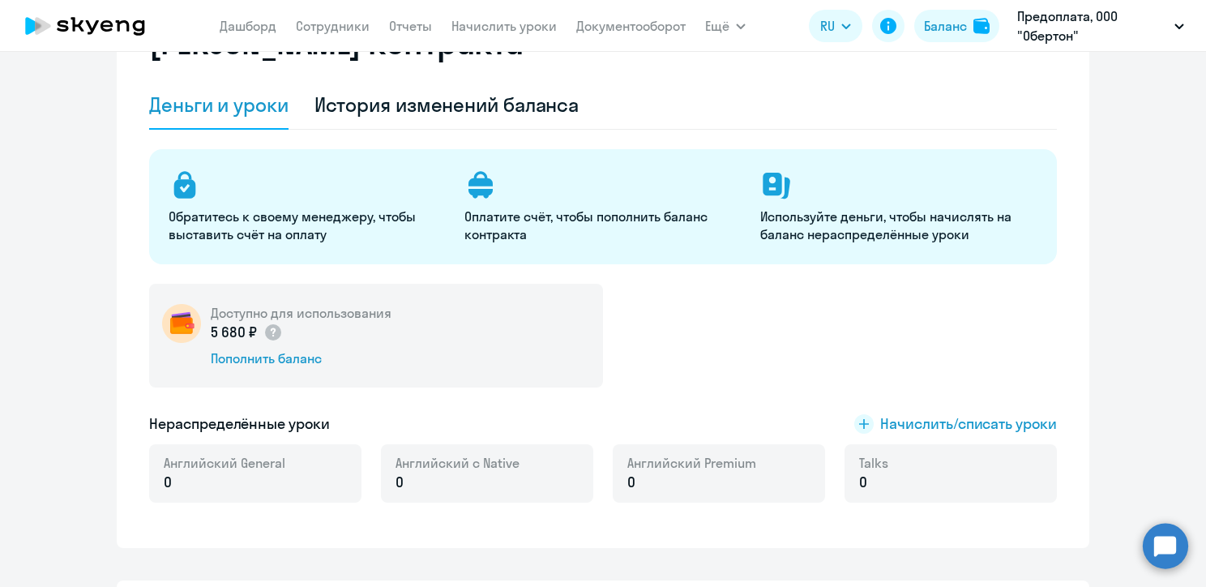
scroll to position [94, 0]
click at [657, 32] on link "Документооборот" at bounding box center [630, 26] width 109 height 16
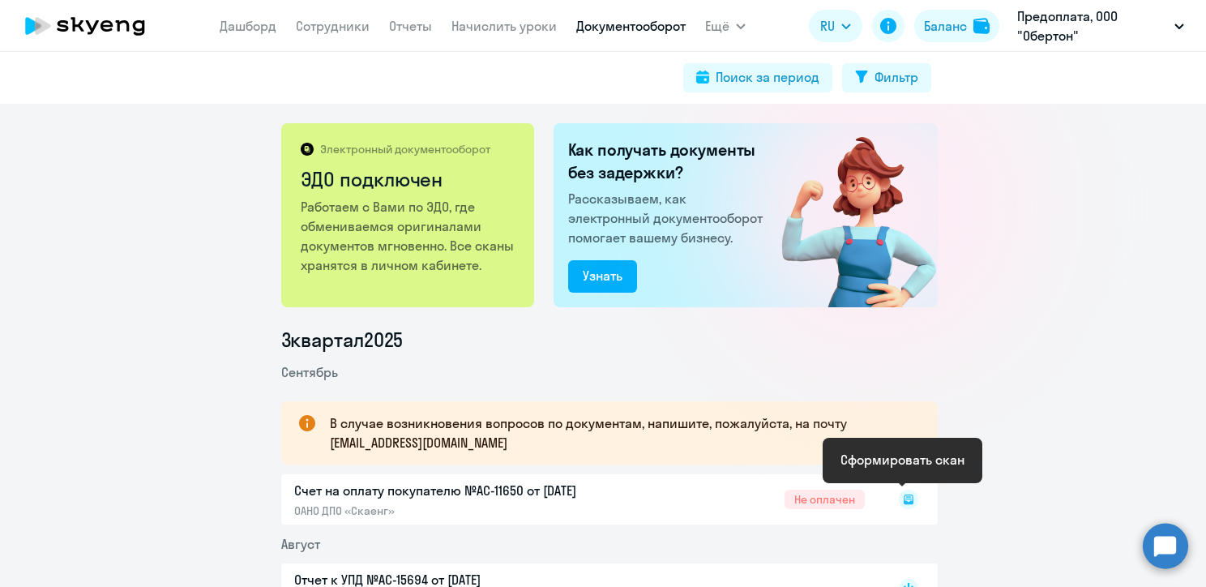
click at [907, 499] on rect at bounding box center [908, 499] width 19 height 19
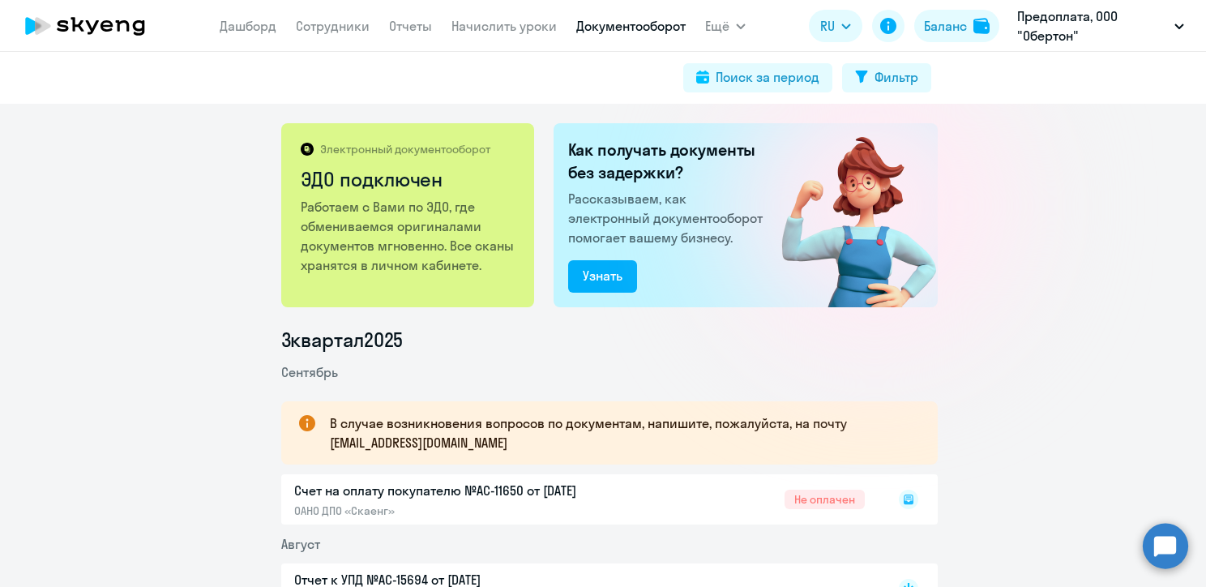
click at [539, 481] on div "Счет на оплату покупателю №AC-11650 от [DATE] ОАНО ДПО «Скаенг» Не оплачен" at bounding box center [609, 499] width 657 height 50
click at [615, 294] on div "Как получать документы без задержки? Рассказываем, как электронный документообо…" at bounding box center [746, 215] width 384 height 184
click at [899, 491] on icon at bounding box center [908, 499] width 19 height 19
